Goal: Information Seeking & Learning: Learn about a topic

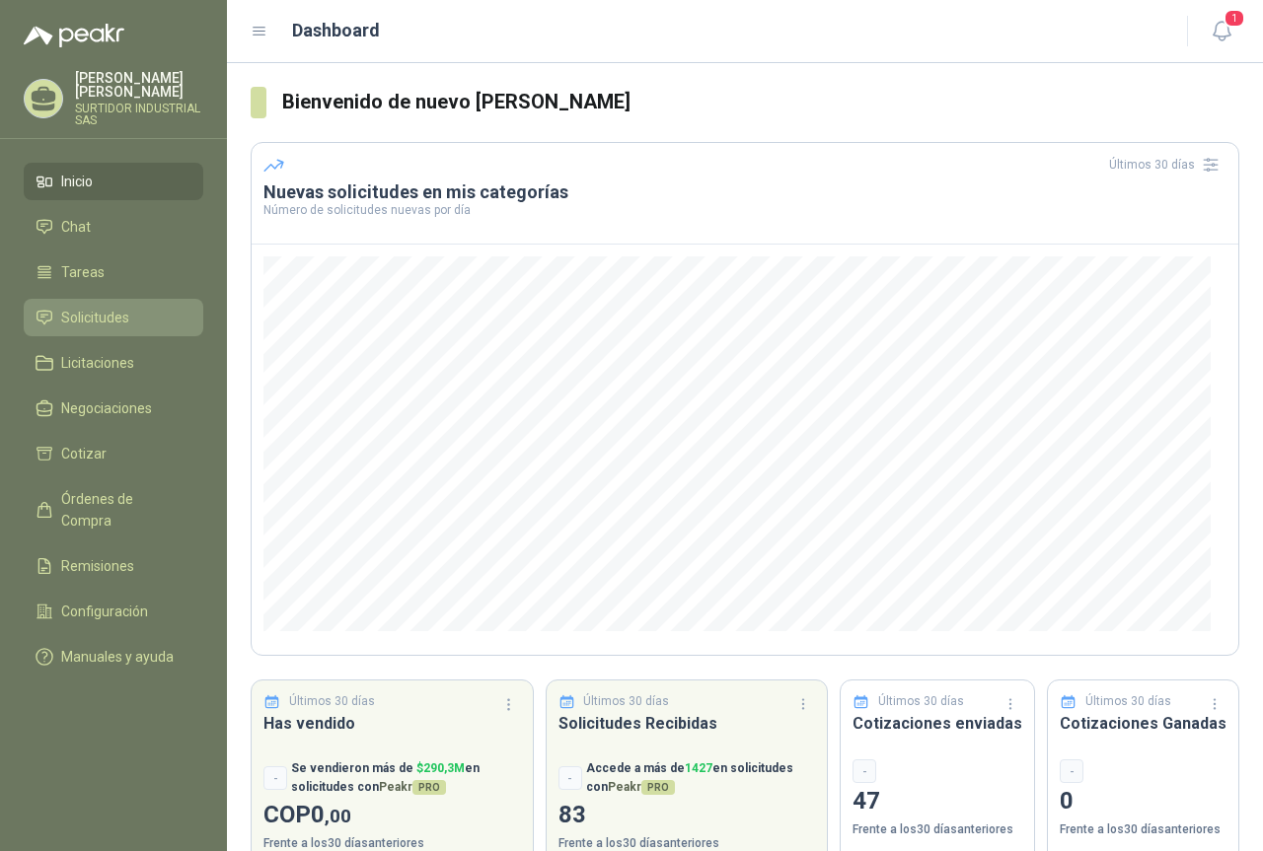
click at [115, 317] on span "Solicitudes" at bounding box center [95, 318] width 68 height 22
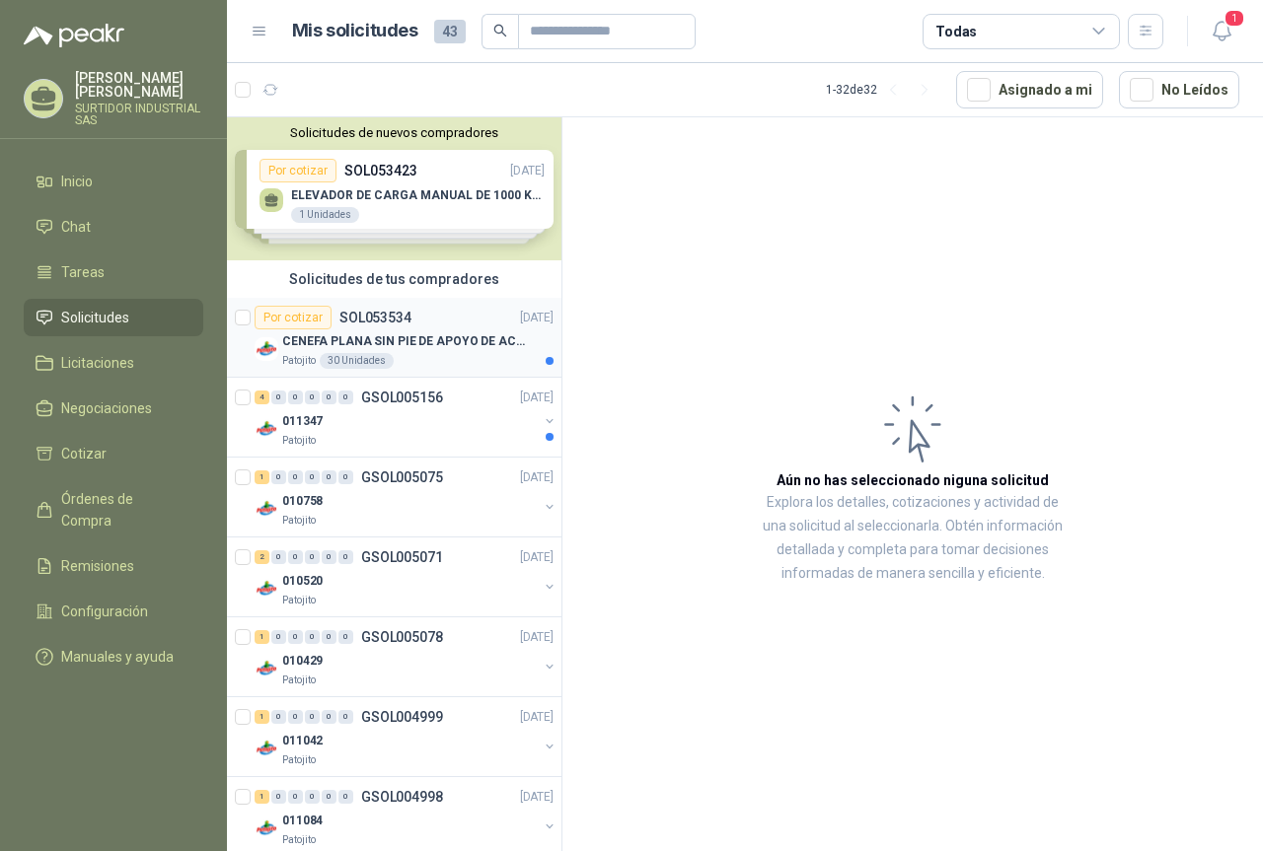
click at [367, 348] on p "CENEFA PLANA SIN PIE DE APOYO DE ACUERDO A LA IMAGEN ADJUNTA" at bounding box center [405, 342] width 246 height 19
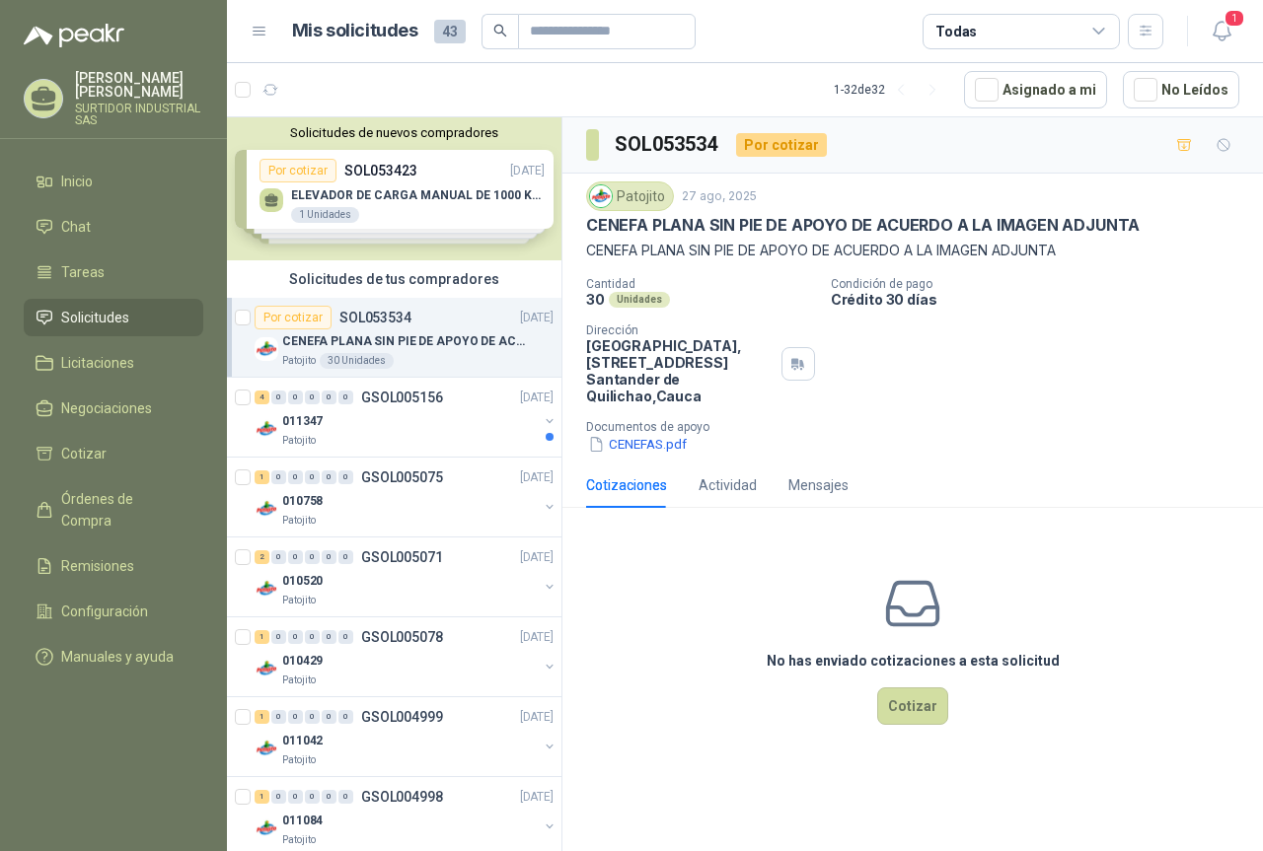
click at [650, 432] on p "Documentos de apoyo" at bounding box center [920, 427] width 669 height 14
click at [647, 446] on button "CENEFAS.pdf" at bounding box center [637, 444] width 103 height 21
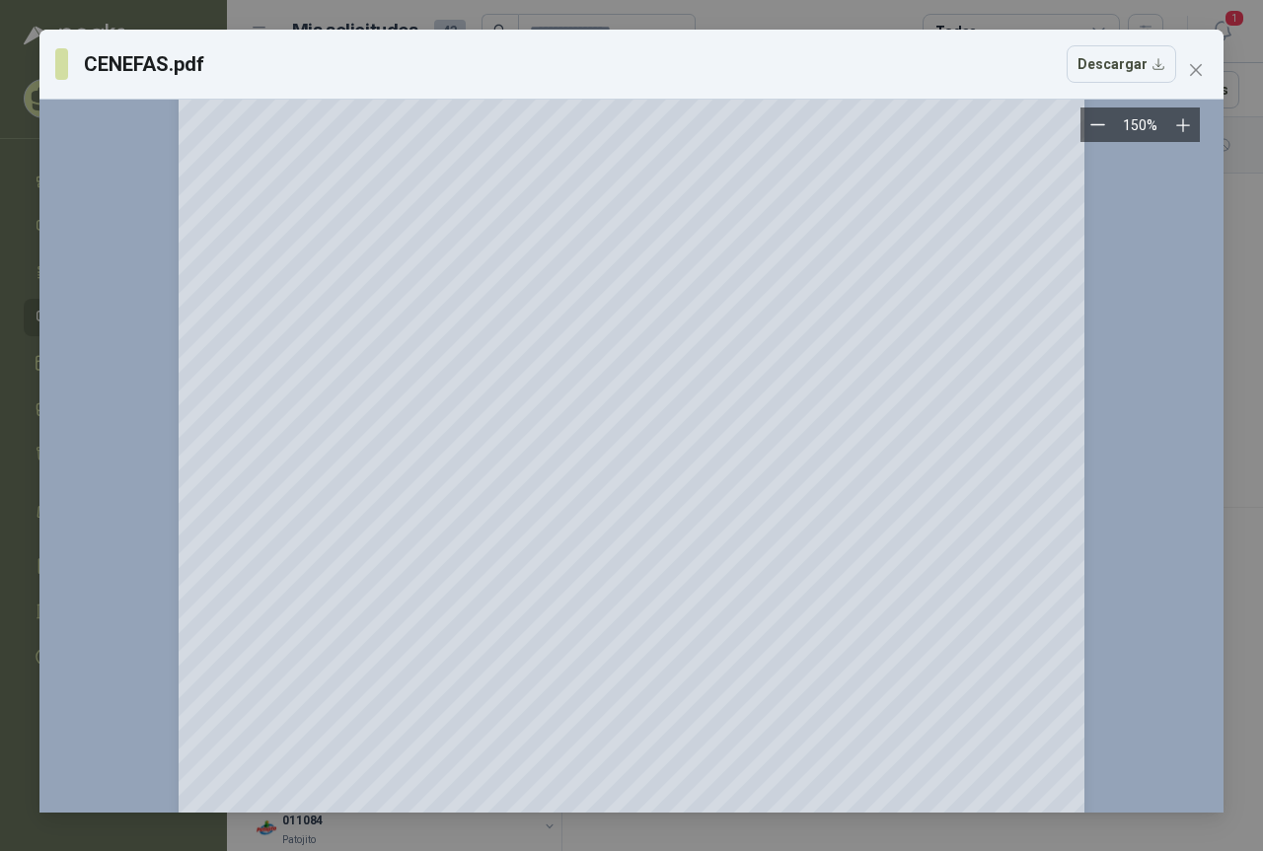
scroll to position [99, 0]
click at [1093, 122] on icon "Zoom out" at bounding box center [1097, 124] width 15 height 15
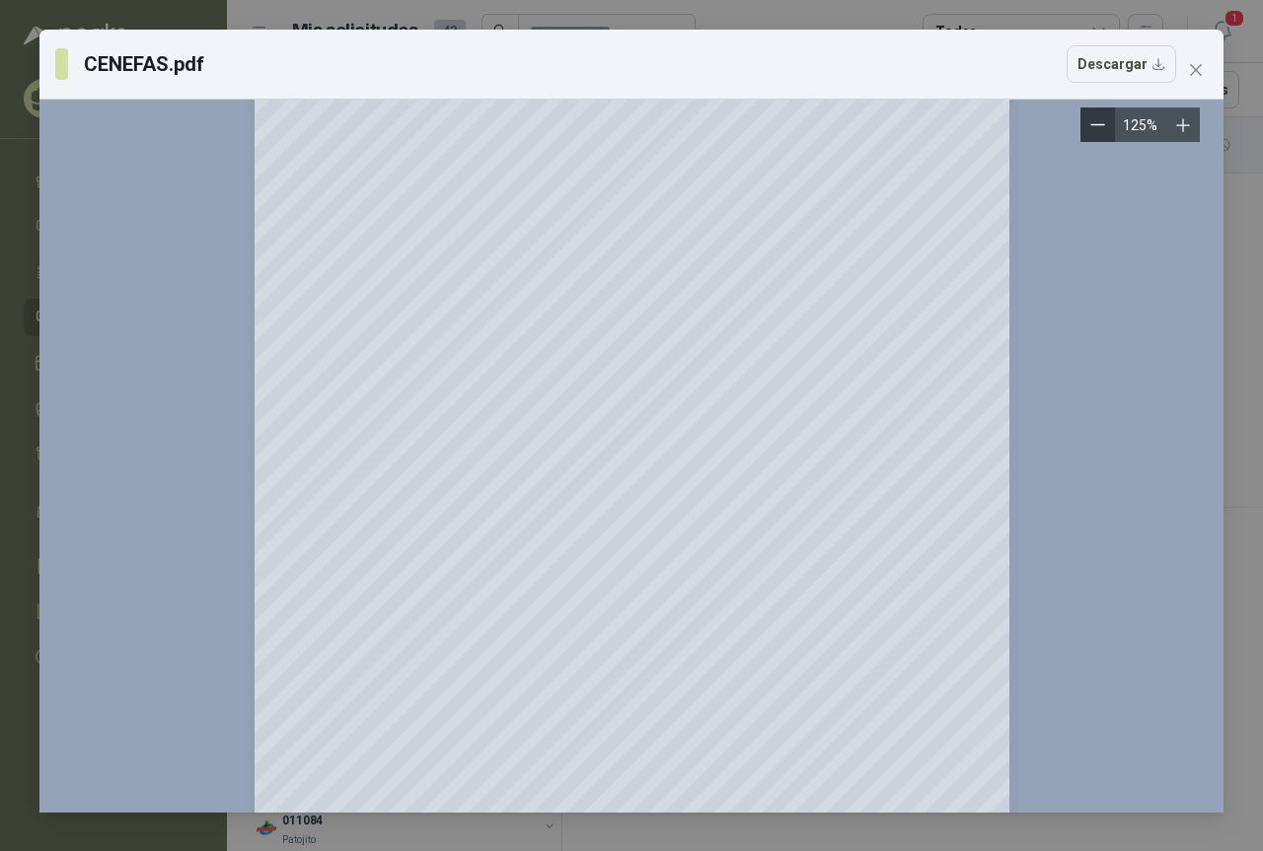
click at [1093, 122] on icon "Zoom out" at bounding box center [1097, 124] width 15 height 15
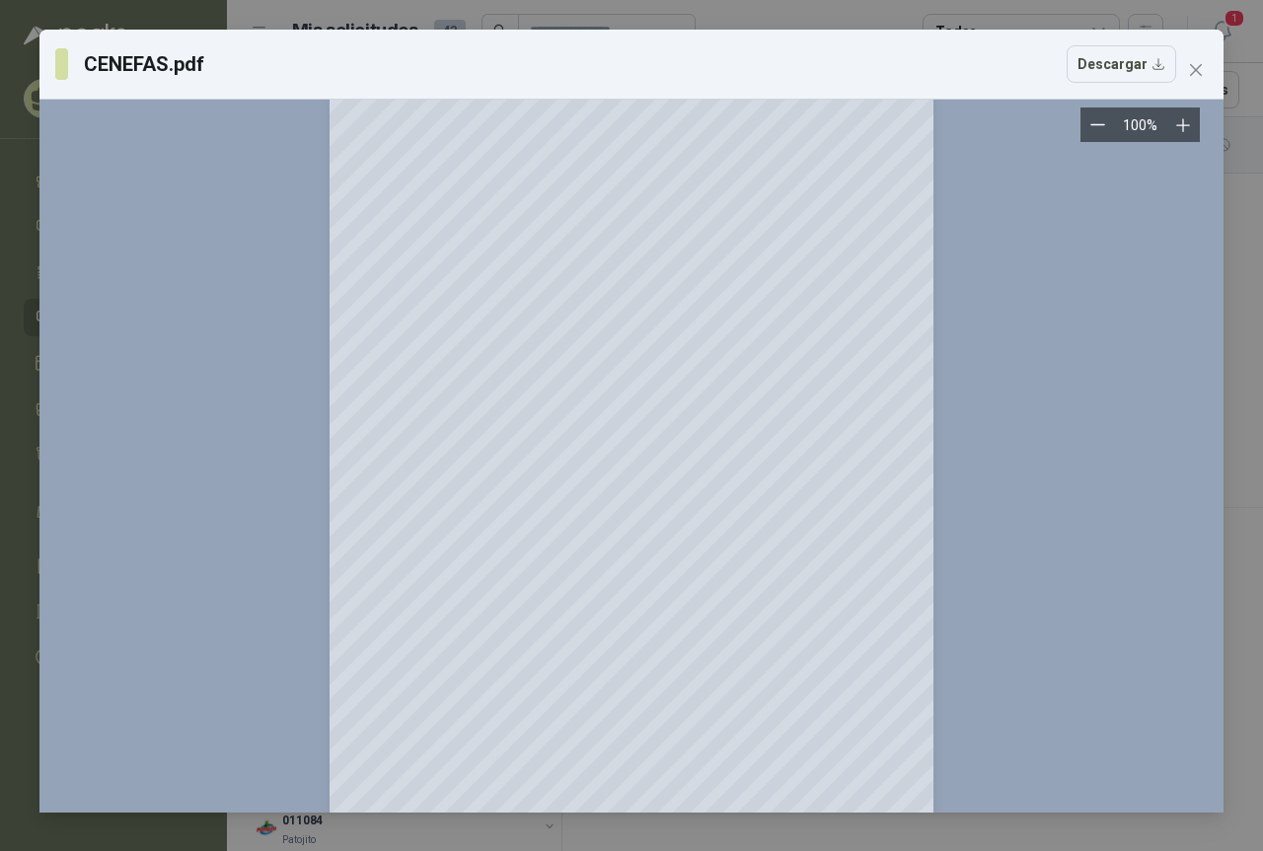
scroll to position [0, 0]
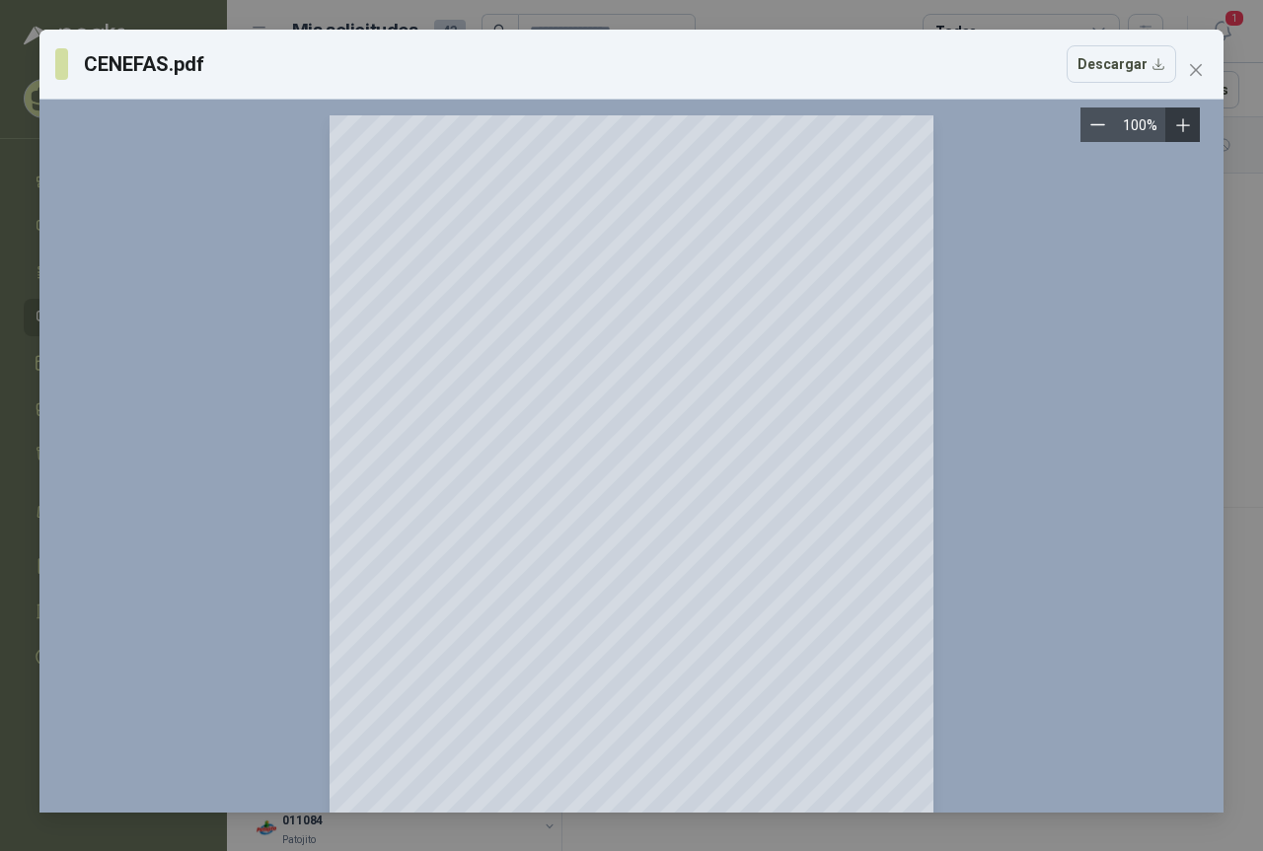
click at [1173, 127] on icon "Zoom in" at bounding box center [1183, 125] width 20 height 20
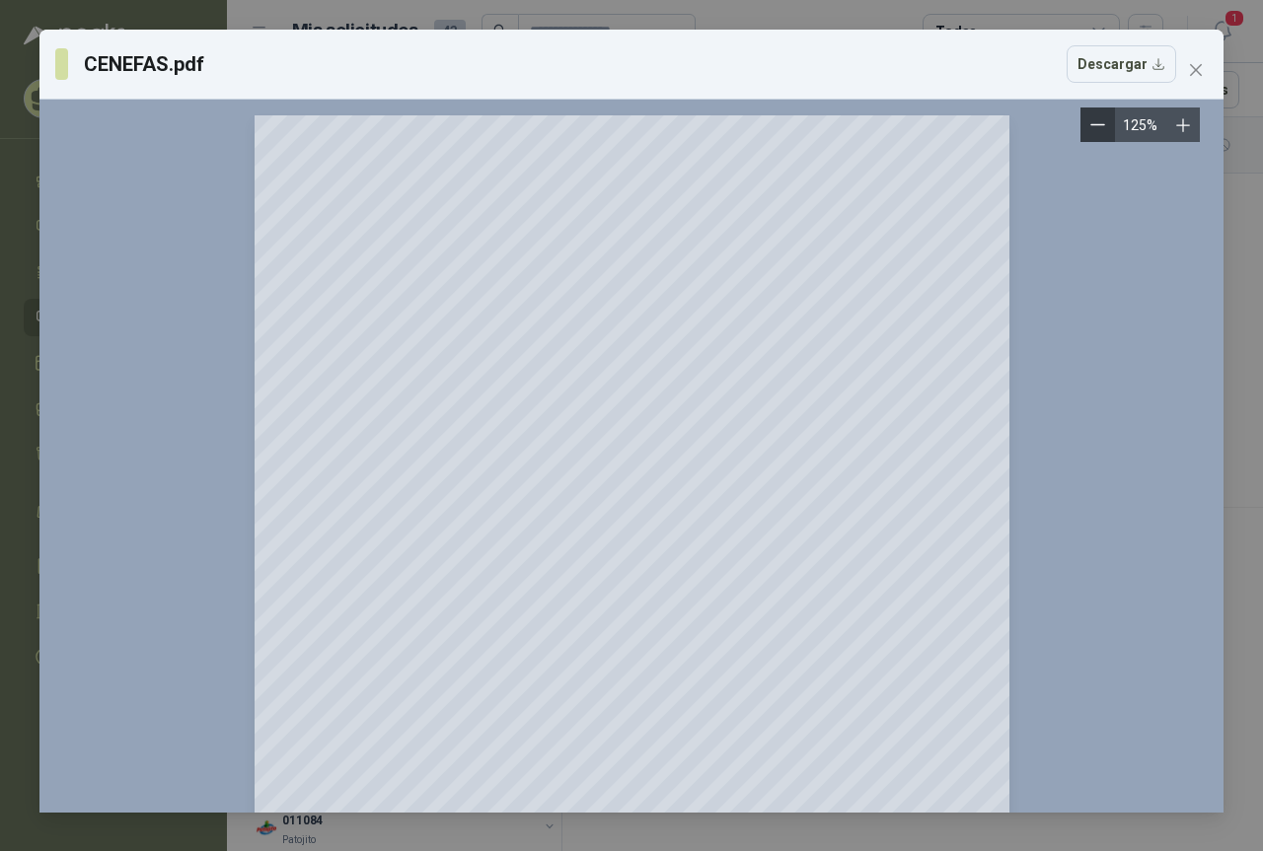
click at [1104, 132] on icon "Zoom out" at bounding box center [1097, 124] width 15 height 15
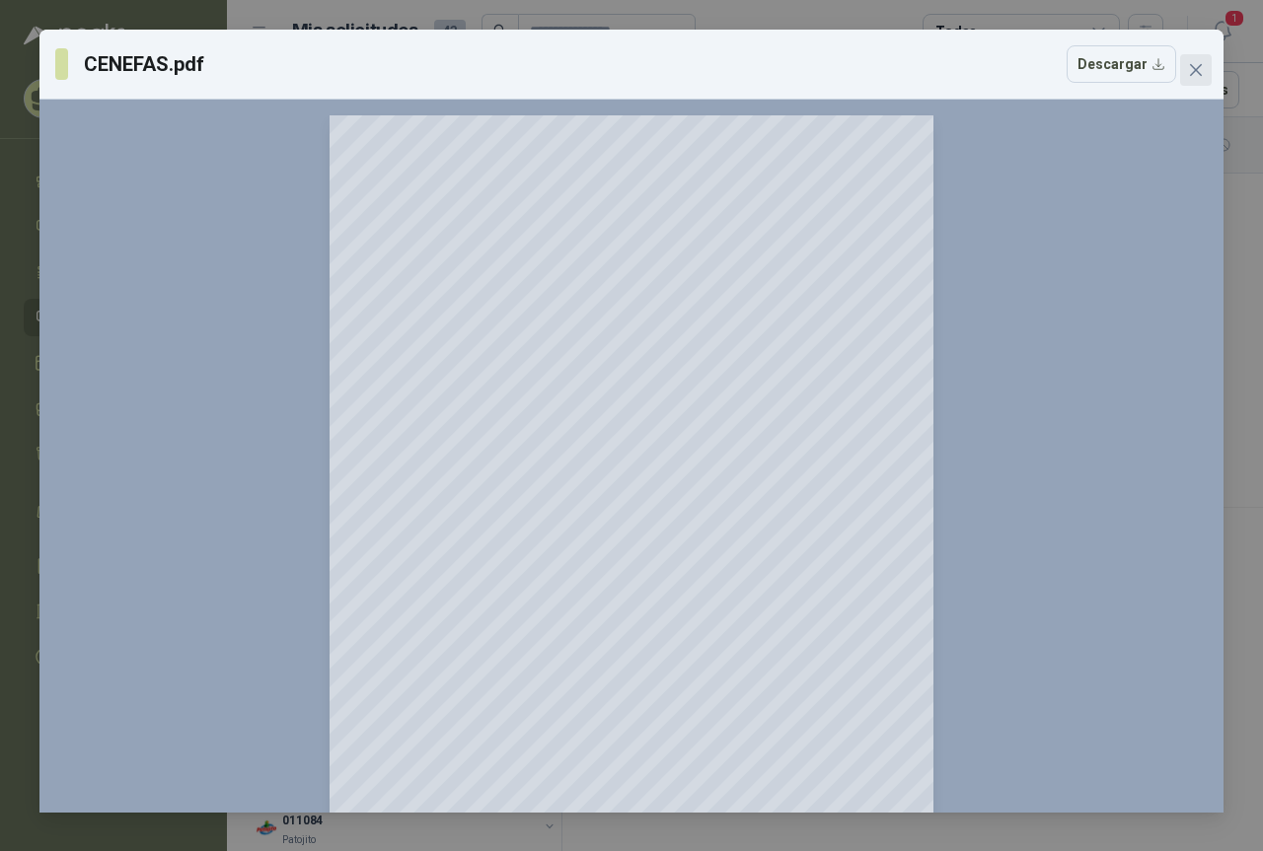
click at [1196, 70] on icon "close" at bounding box center [1196, 70] width 12 height 12
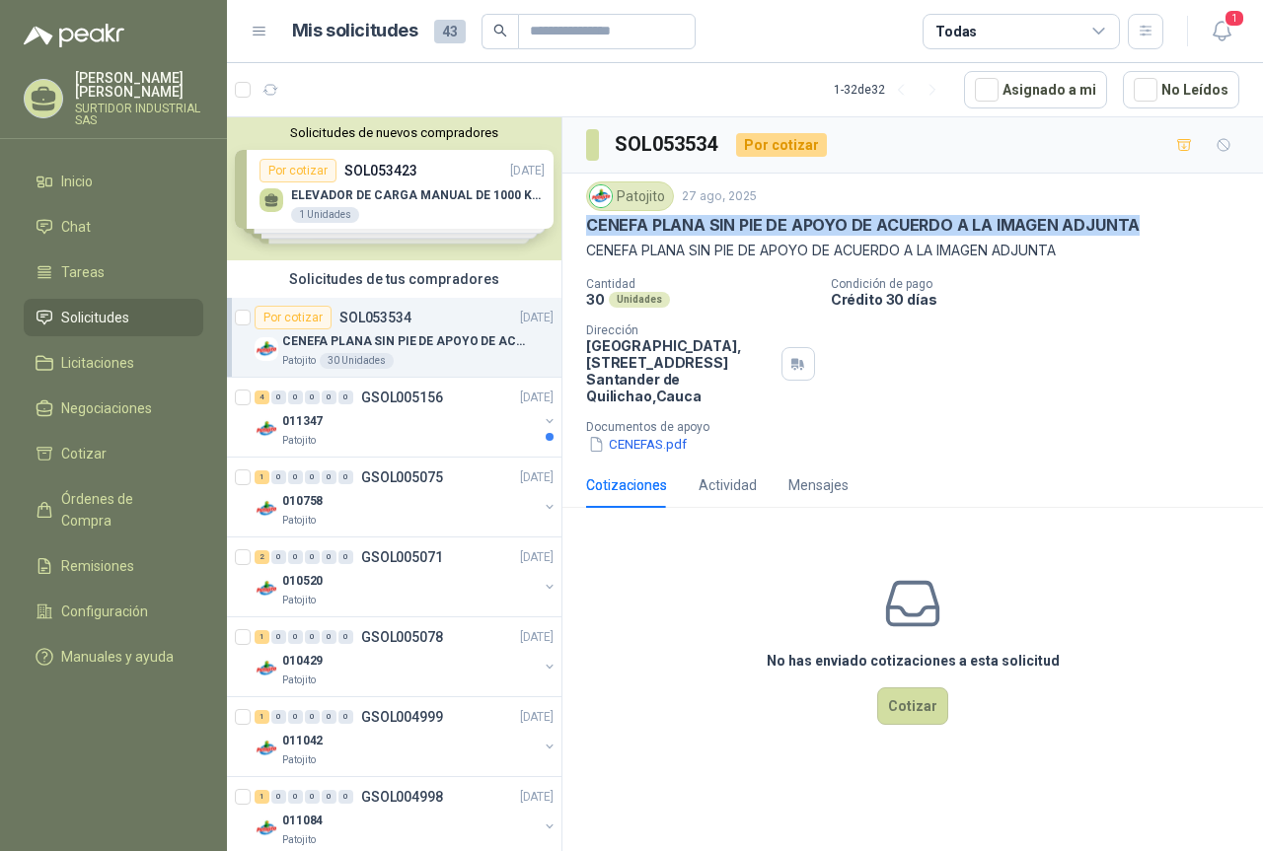
drag, startPoint x: 588, startPoint y: 218, endPoint x: 1141, endPoint y: 235, distance: 552.8
click at [1141, 235] on div "CENEFA PLANA SIN PIE DE APOYO DE ACUERDO A LA IMAGEN ADJUNTA" at bounding box center [912, 225] width 653 height 21
copy p "CENEFA PLANA SIN PIE DE APOYO DE ACUERDO A LA IMAGEN ADJUNTA"
click at [410, 412] on div "011347" at bounding box center [410, 421] width 256 height 24
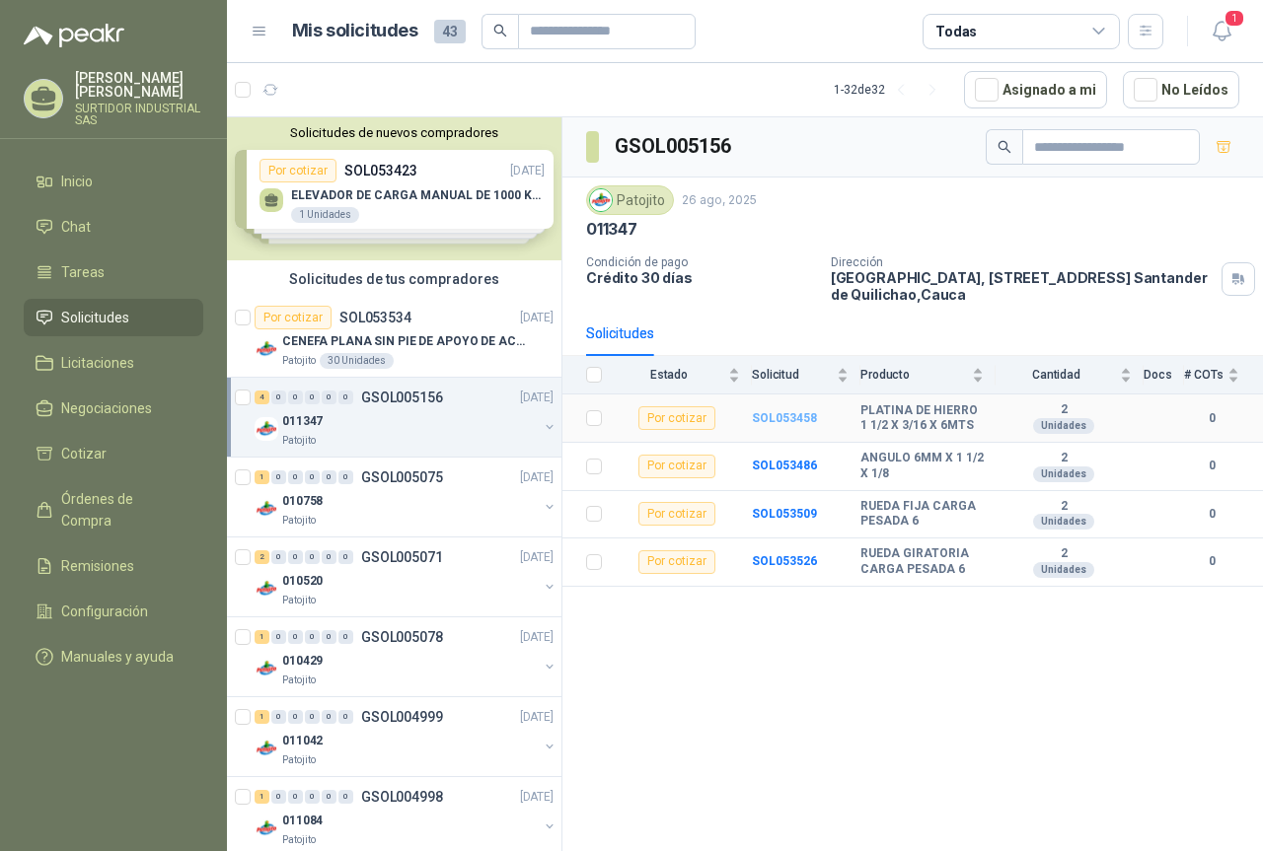
click at [786, 411] on b "SOL053458" at bounding box center [784, 418] width 65 height 14
